Goal: Task Accomplishment & Management: Use online tool/utility

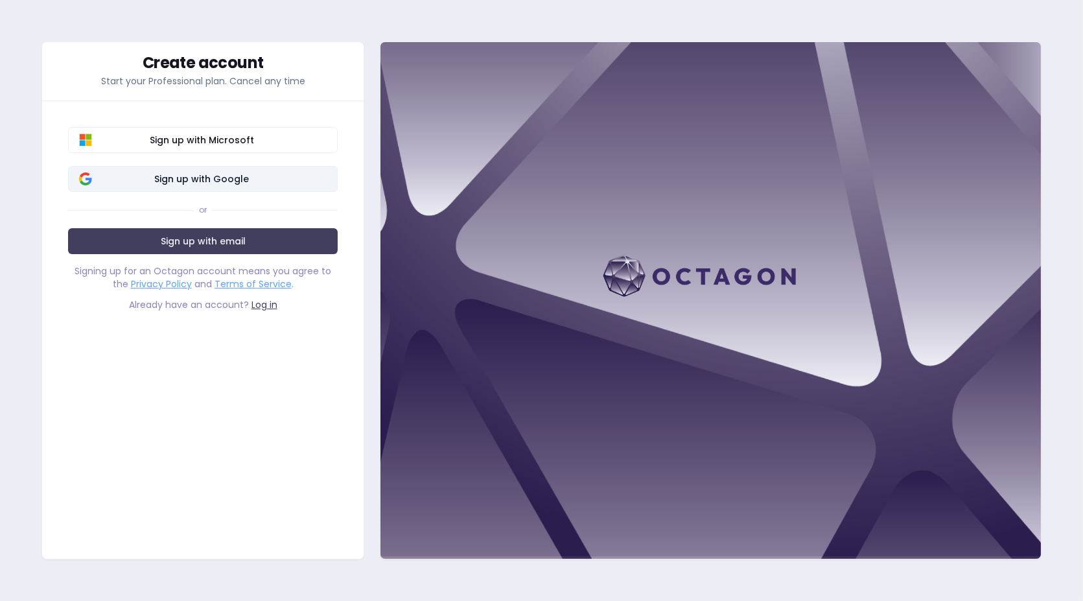
click at [186, 175] on span "Sign up with Google" at bounding box center [201, 178] width 250 height 13
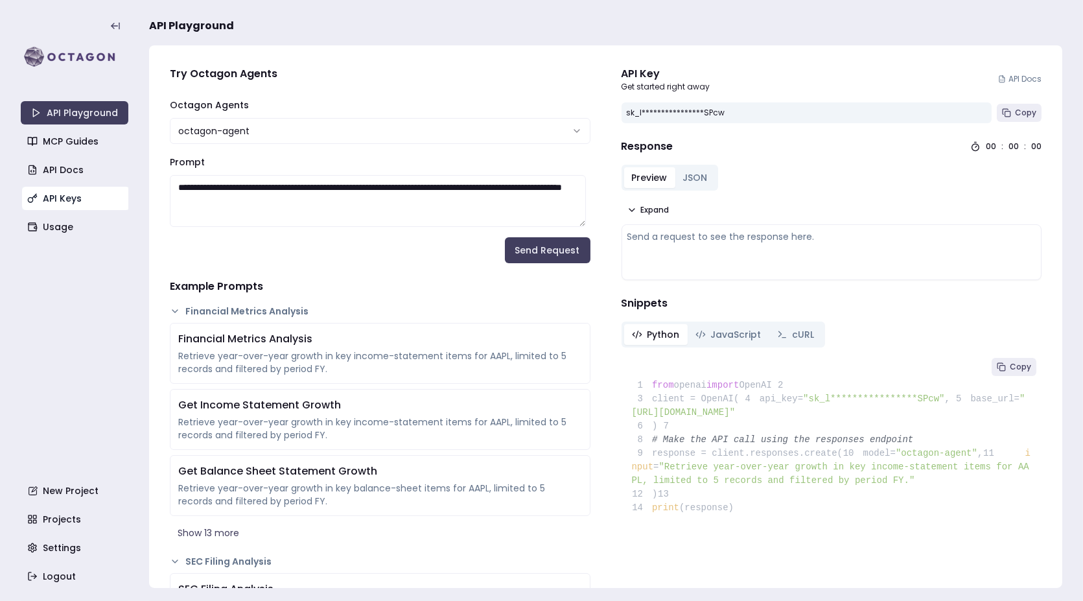
click at [82, 201] on link "API Keys" at bounding box center [76, 198] width 108 height 23
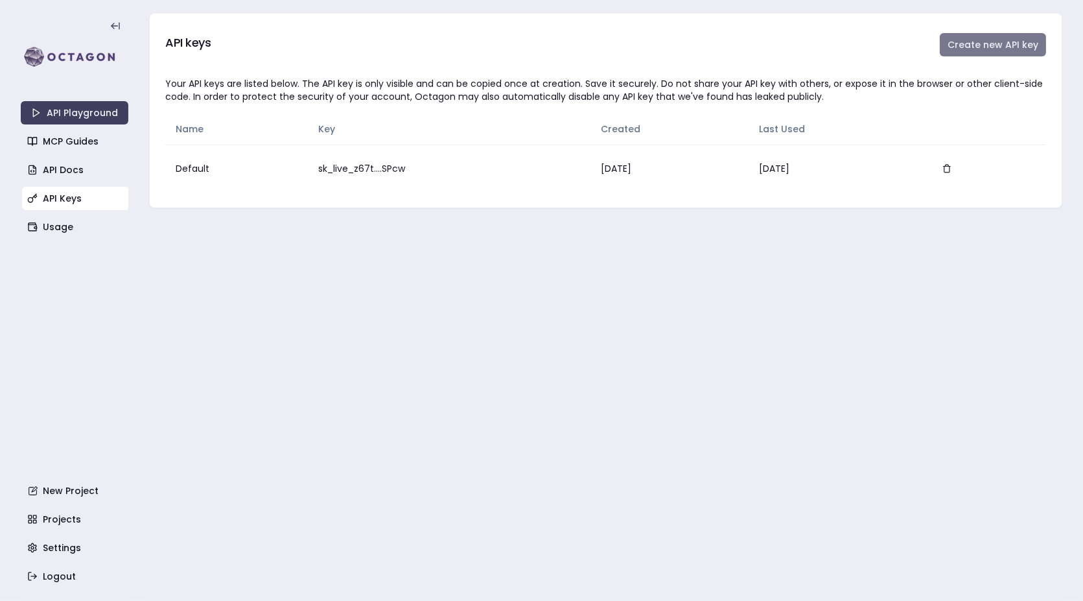
click at [986, 49] on button "Create new API key" at bounding box center [993, 44] width 106 height 23
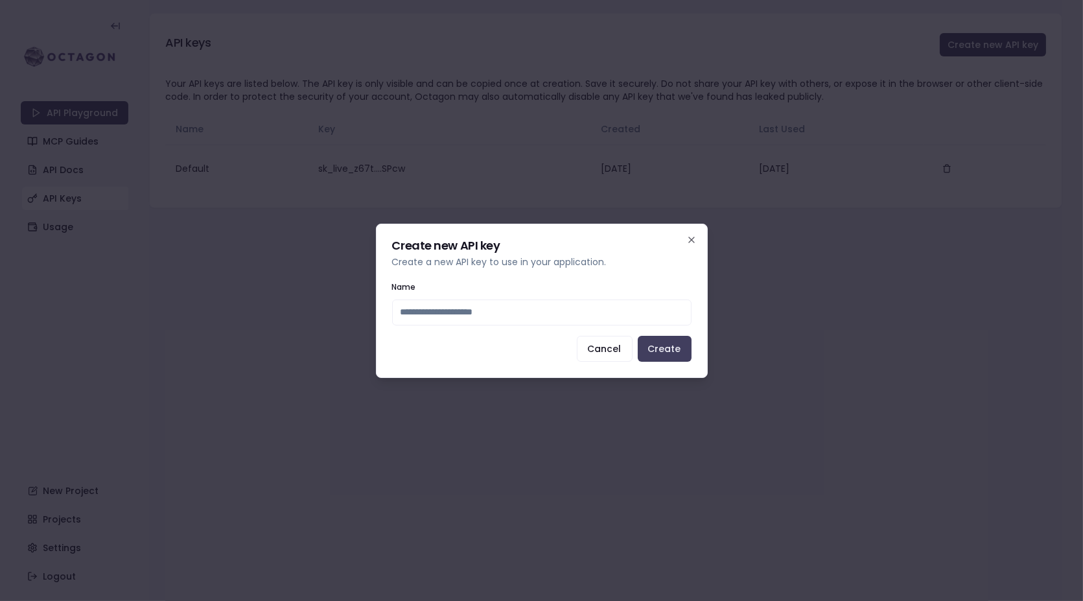
click at [435, 307] on input "Name" at bounding box center [541, 312] width 299 height 26
click at [444, 306] on input "Name" at bounding box center [541, 312] width 299 height 26
type input "*"
type input "**********"
click at [649, 344] on button "Create" at bounding box center [665, 349] width 54 height 26
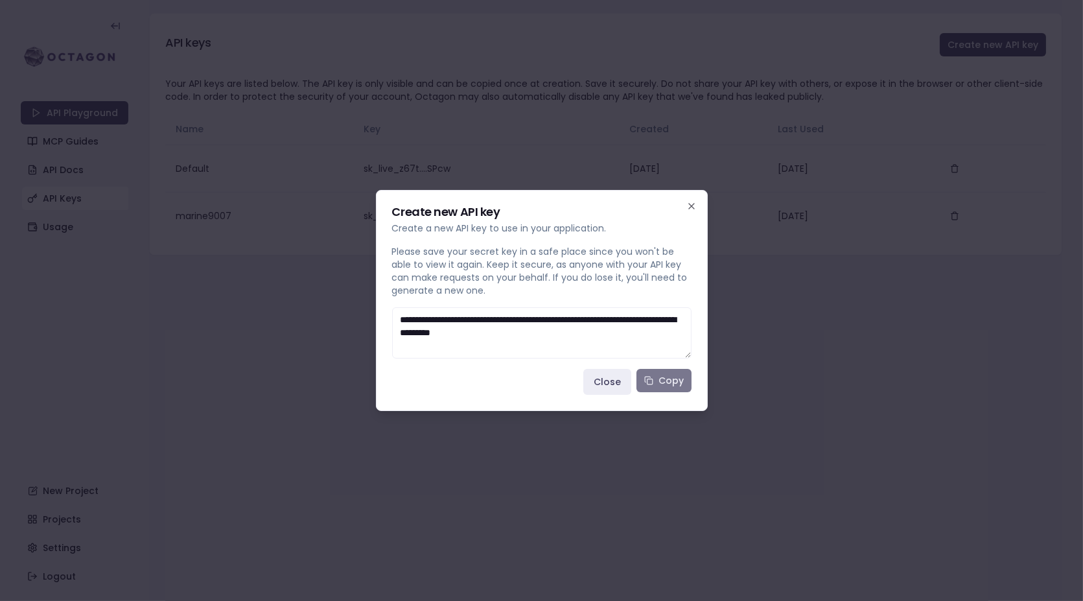
click at [660, 376] on button "Copy" at bounding box center [663, 380] width 55 height 23
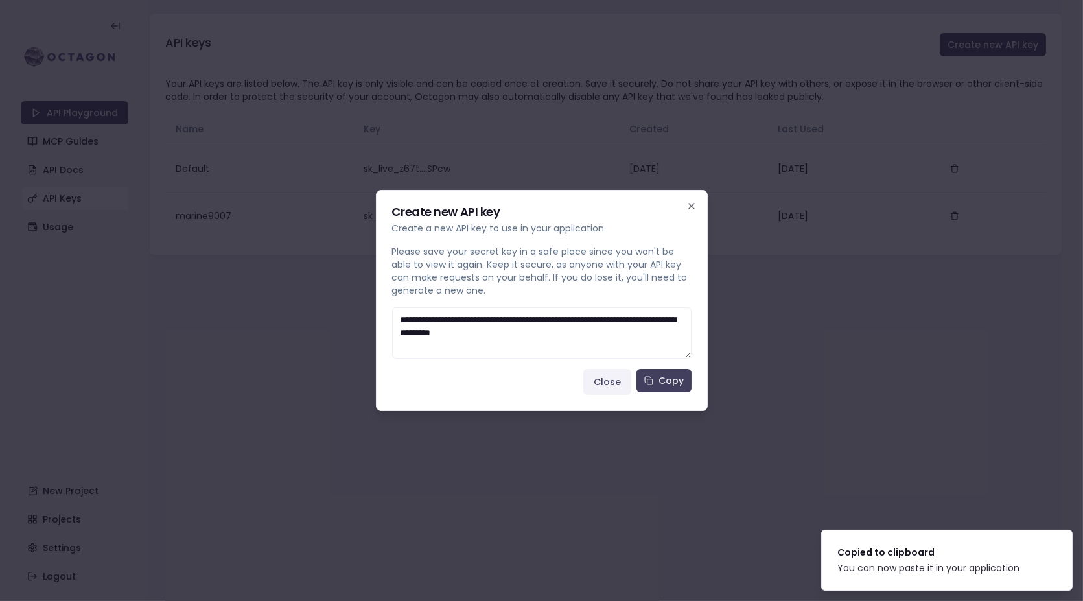
click at [615, 387] on button "Close" at bounding box center [607, 382] width 48 height 26
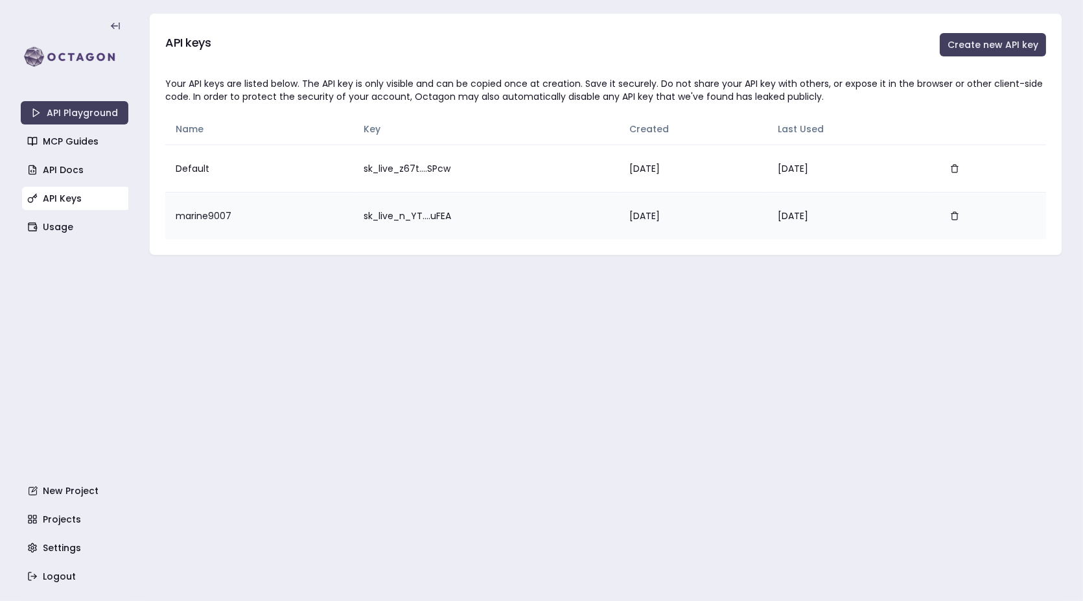
click at [194, 210] on td "marine9007" at bounding box center [259, 215] width 188 height 47
copy td "marine9007"
click at [384, 214] on td "sk_live_n_YT....uFEA" at bounding box center [486, 215] width 266 height 47
click at [959, 216] on icon "button" at bounding box center [954, 215] width 9 height 9
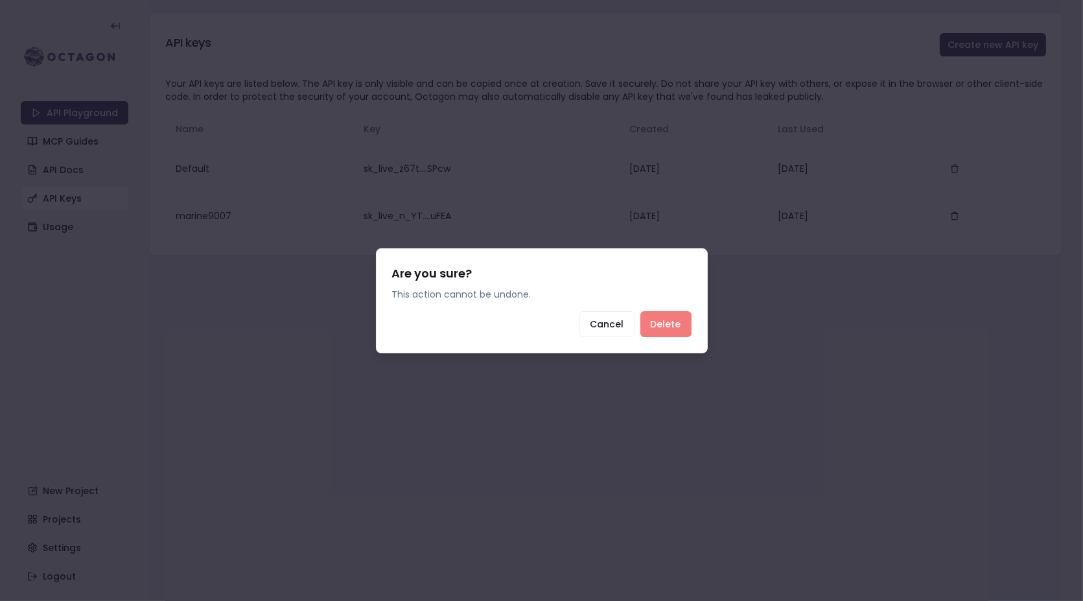
click at [657, 325] on button "Delete" at bounding box center [665, 324] width 51 height 26
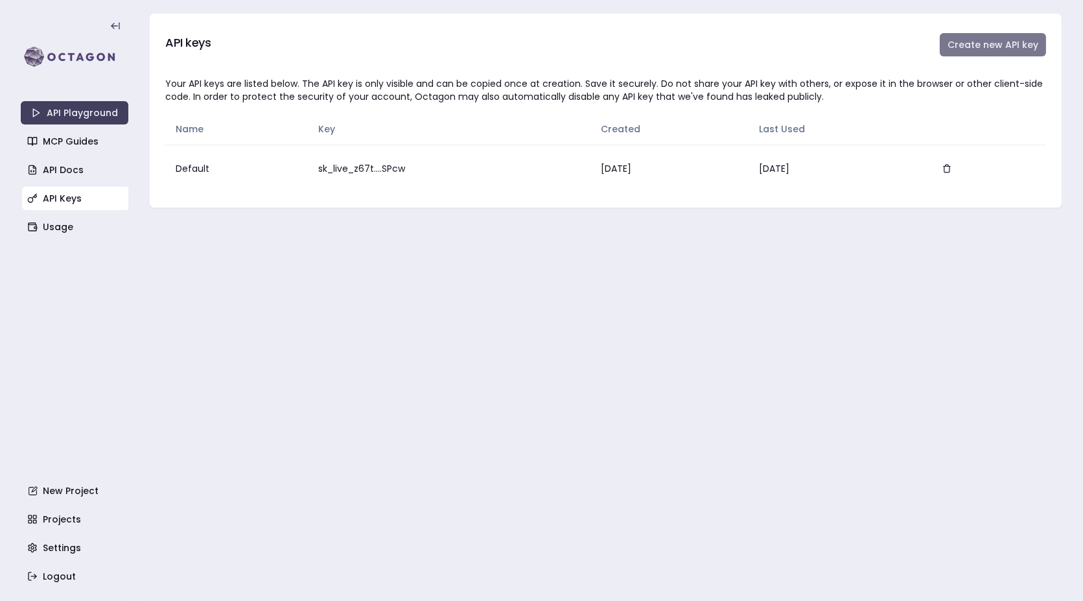
click at [974, 47] on button "Create new API key" at bounding box center [993, 44] width 106 height 23
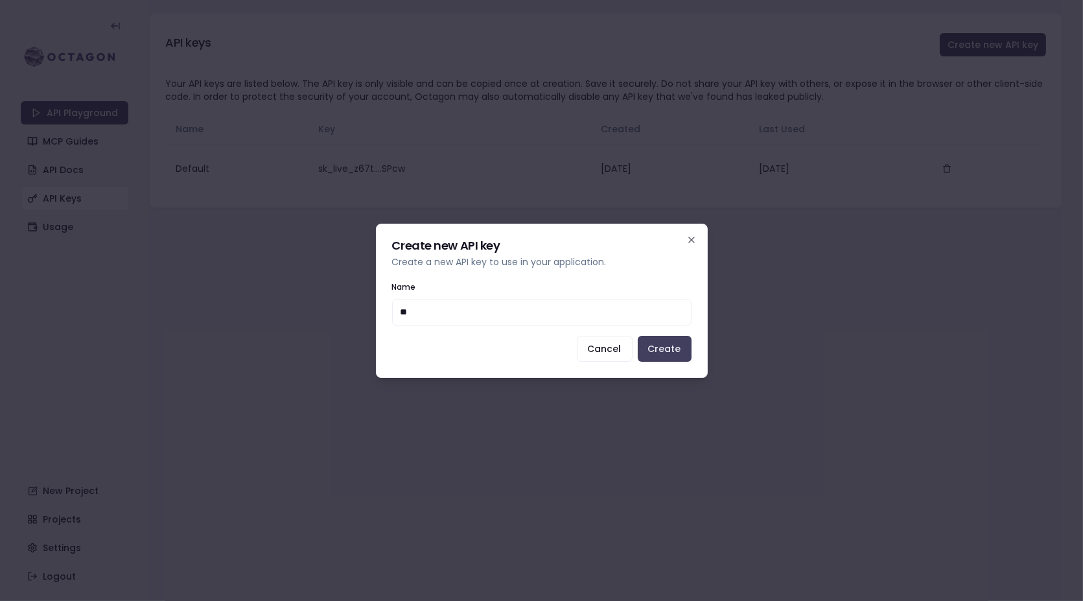
type input "*"
type input "**********"
click at [668, 343] on button "Create" at bounding box center [665, 349] width 54 height 26
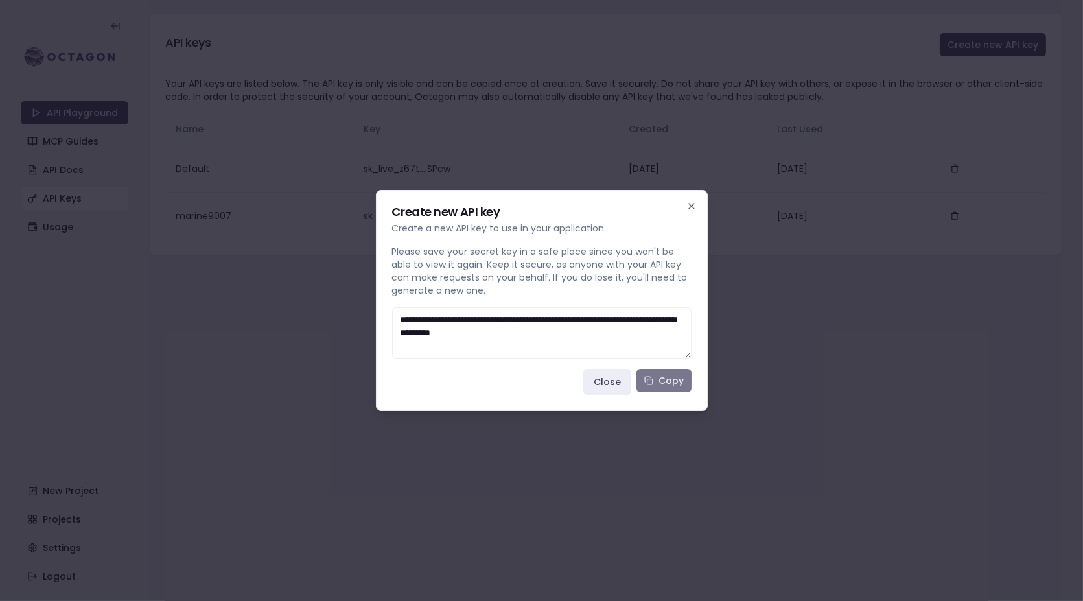
click at [666, 371] on button "Copy" at bounding box center [663, 380] width 55 height 23
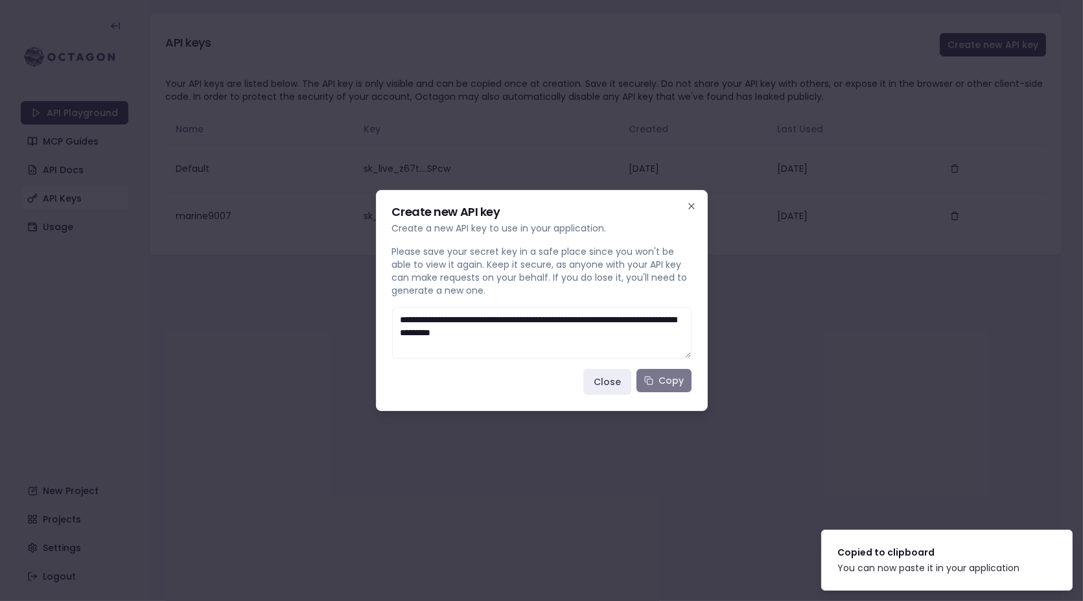
click at [660, 371] on button "Copy" at bounding box center [663, 380] width 55 height 23
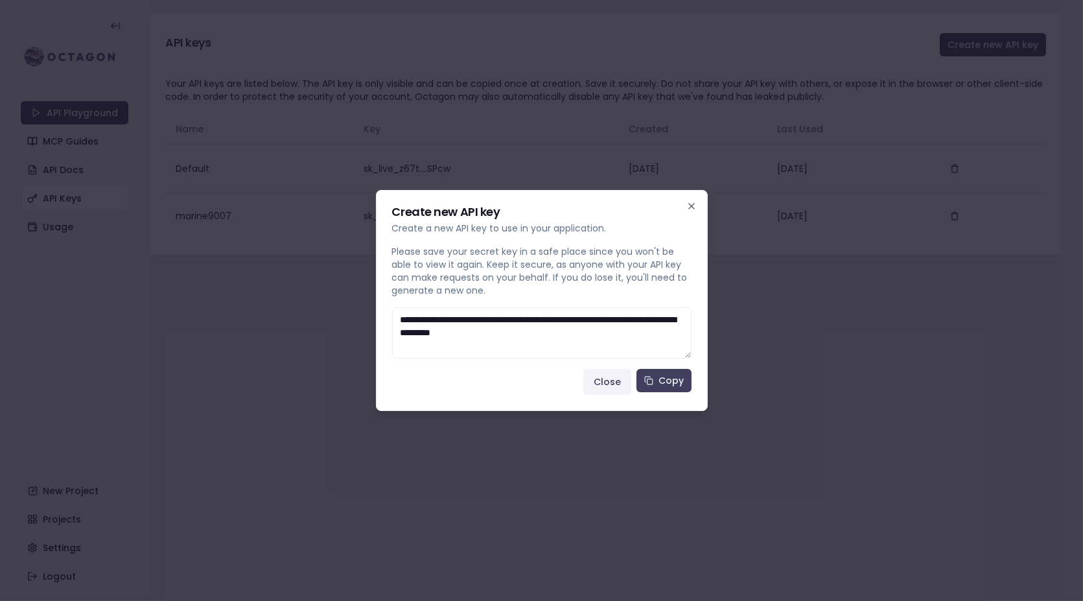
click at [603, 382] on button "Close" at bounding box center [607, 382] width 48 height 26
